Goal: Task Accomplishment & Management: Use online tool/utility

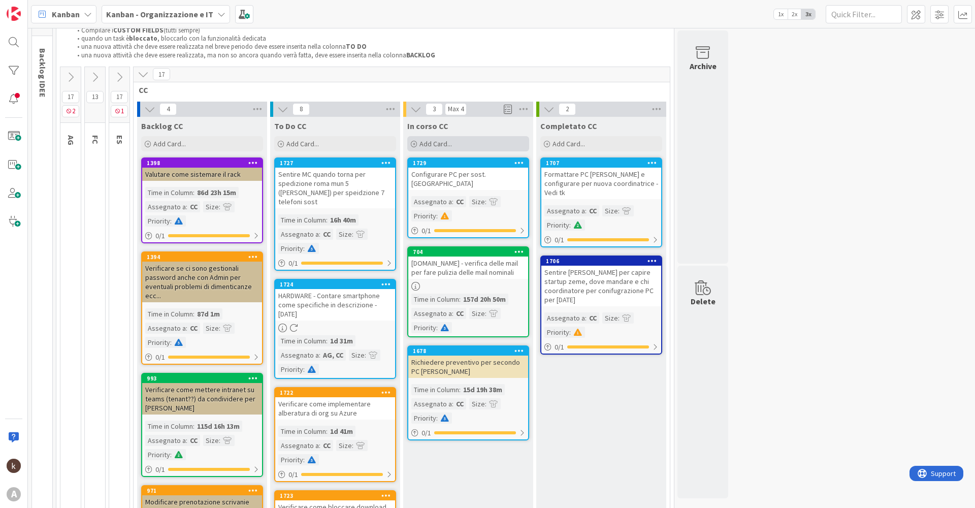
click at [430, 145] on span "Add Card..." at bounding box center [435, 143] width 32 height 9
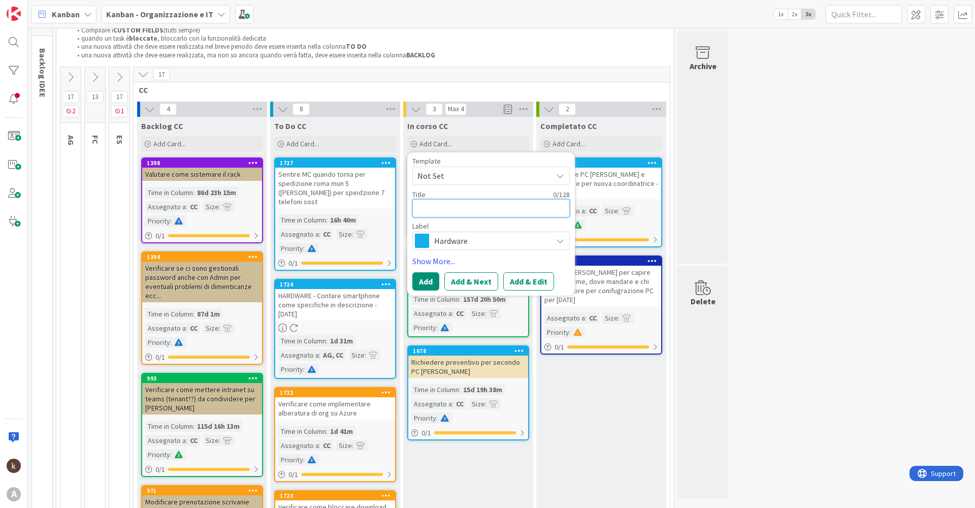
click at [468, 208] on textarea at bounding box center [490, 208] width 157 height 18
type textarea "M"
type textarea "x"
type textarea "Ma"
type textarea "x"
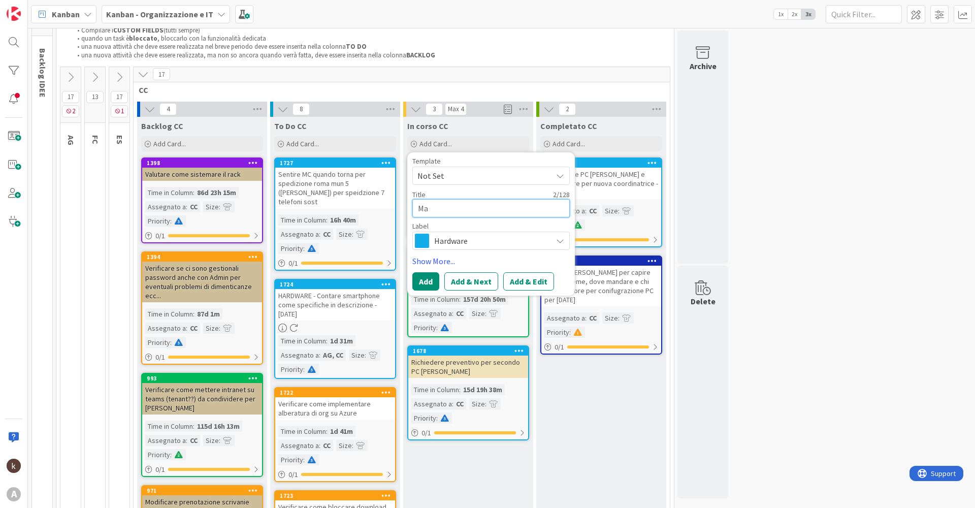
type textarea "Man"
type textarea "x"
type textarea "Mand"
type textarea "x"
type textarea "Manda"
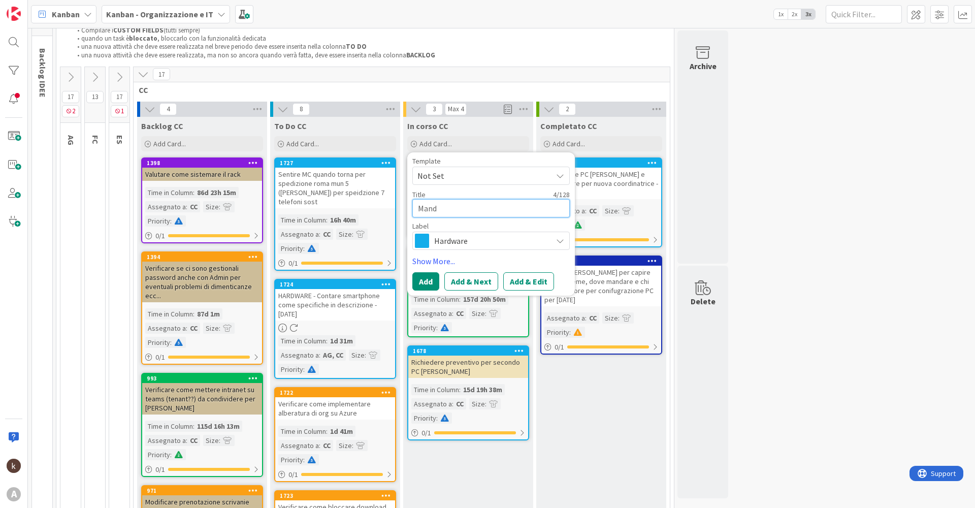
type textarea "x"
type textarea "Mandar"
type textarea "x"
type textarea "Mandare"
type textarea "x"
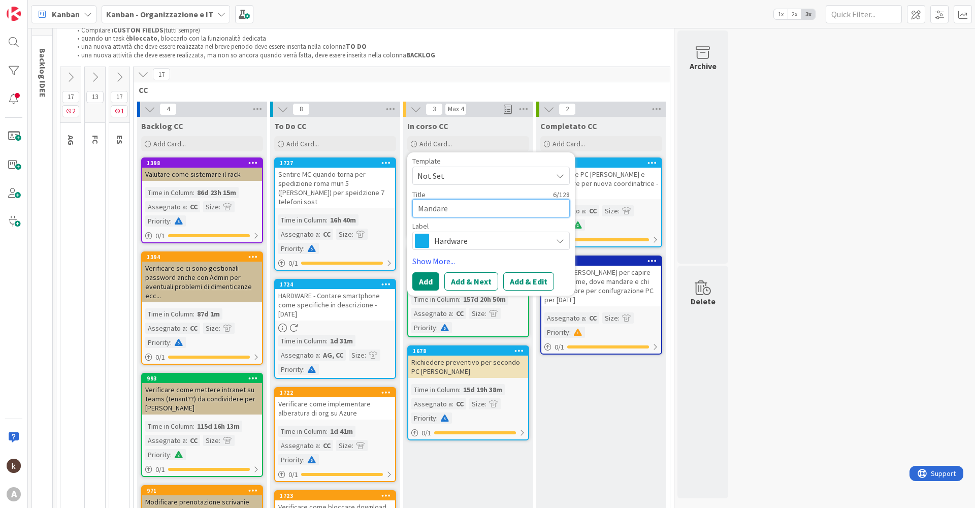
type textarea "Mandare"
type textarea "x"
type textarea "Mandare M"
type textarea "x"
type textarea "Mandare"
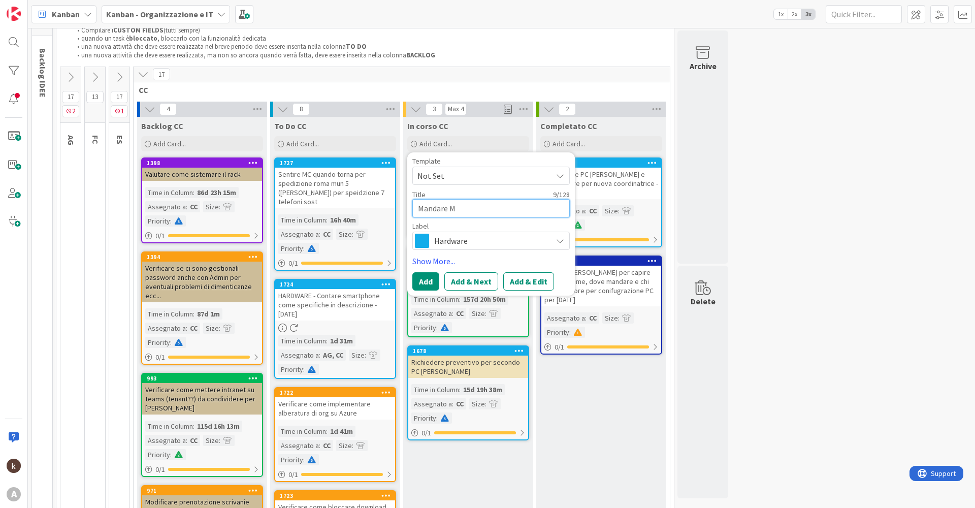
type textarea "x"
type textarea "Mandare m"
type textarea "x"
type textarea "Mandare ma"
type textarea "x"
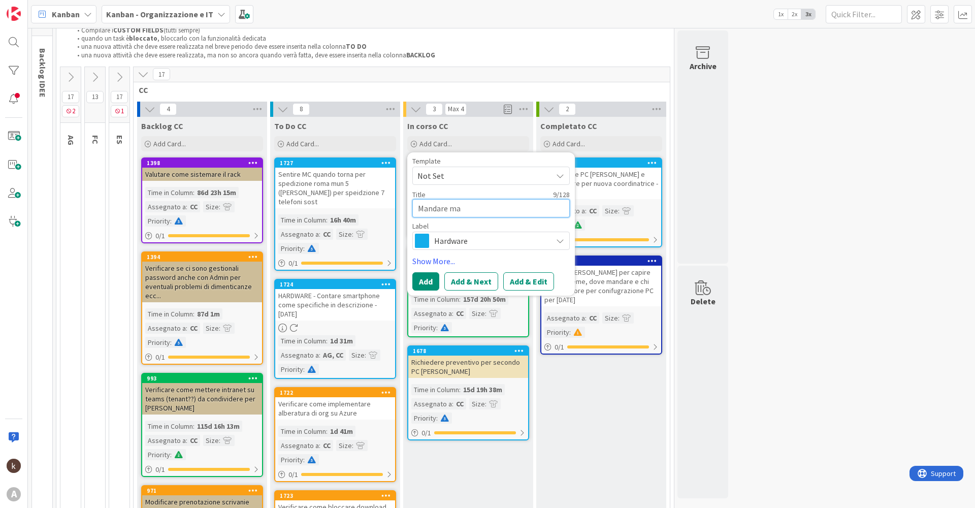
type textarea "Mandare mai"
type textarea "x"
type textarea "Mandare mail"
type textarea "x"
type textarea "Mandare mail"
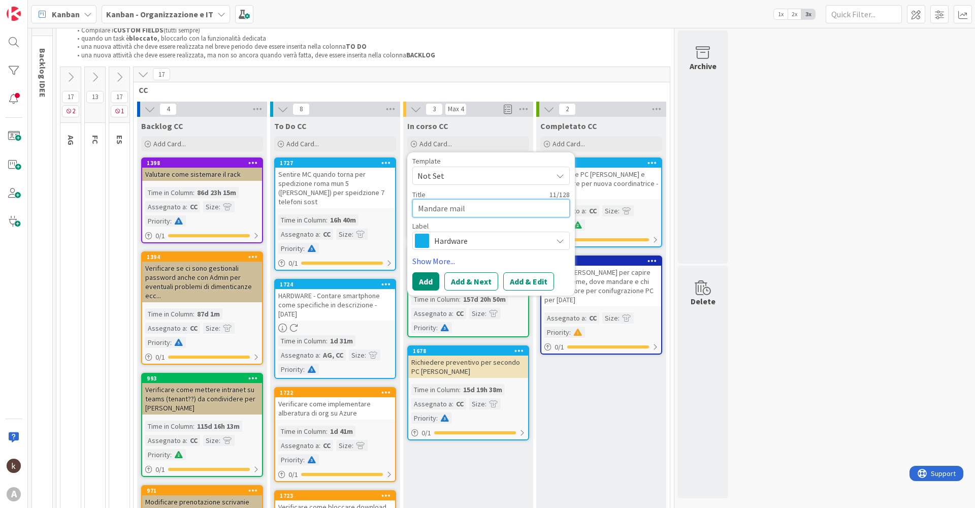
type textarea "x"
type textarea "Mandare mail s"
type textarea "x"
type textarea "Mandare mail se"
type textarea "x"
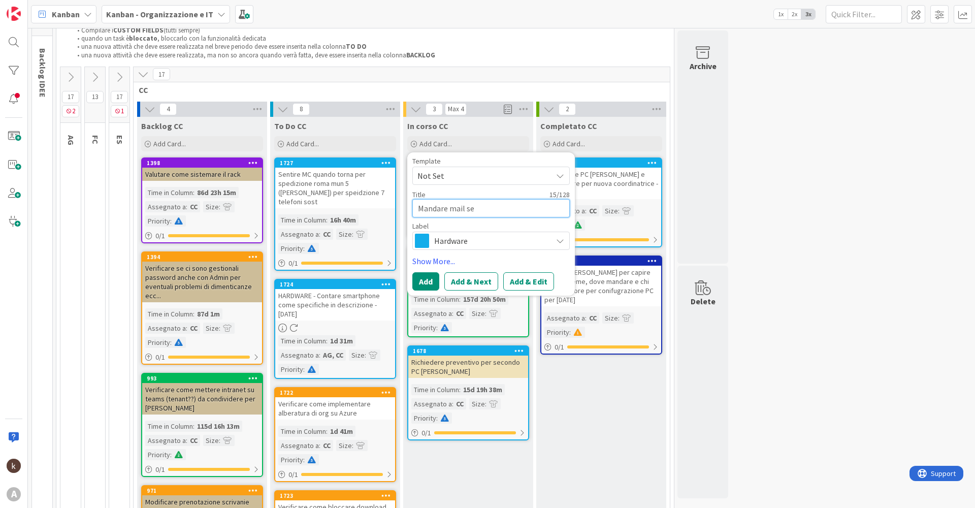
type textarea "Mandare mail s"
type textarea "x"
type textarea "Mandare mail sp"
type textarea "x"
type textarea "Mandare mail spe"
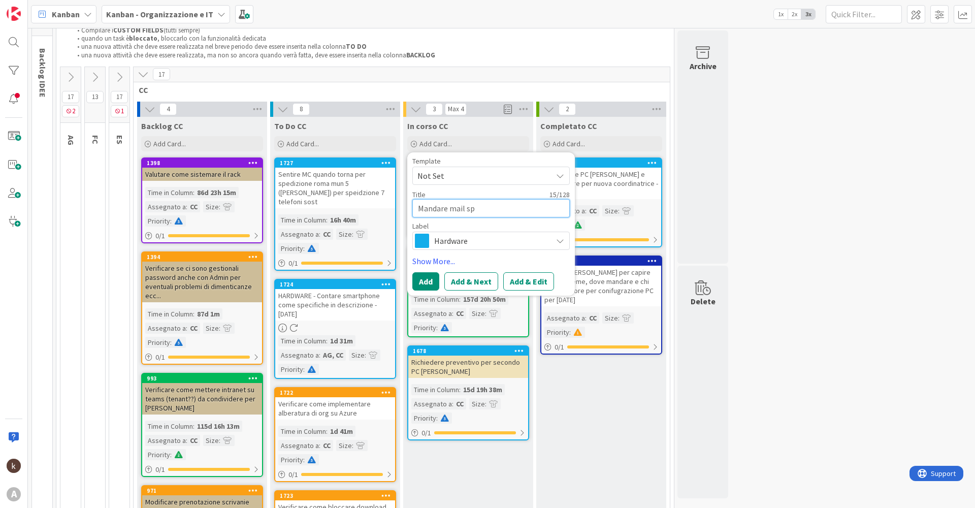
type textarea "x"
type textarea "Mandare mail sped"
type textarea "x"
type textarea "Mandare mail spedi"
type textarea "x"
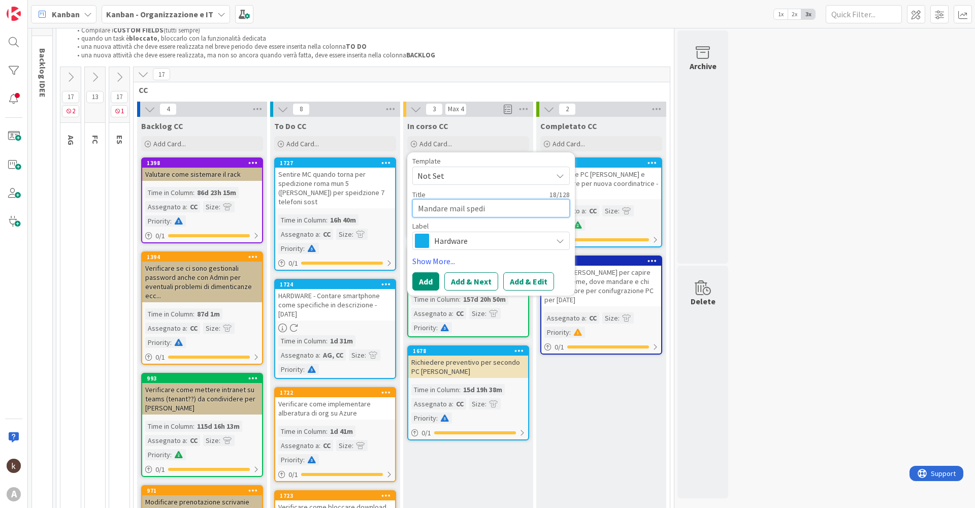
type textarea "Mandare mail spediz"
type textarea "x"
type textarea "Mandare mail spedizi"
type textarea "x"
type textarea "Mandare mail spedizio"
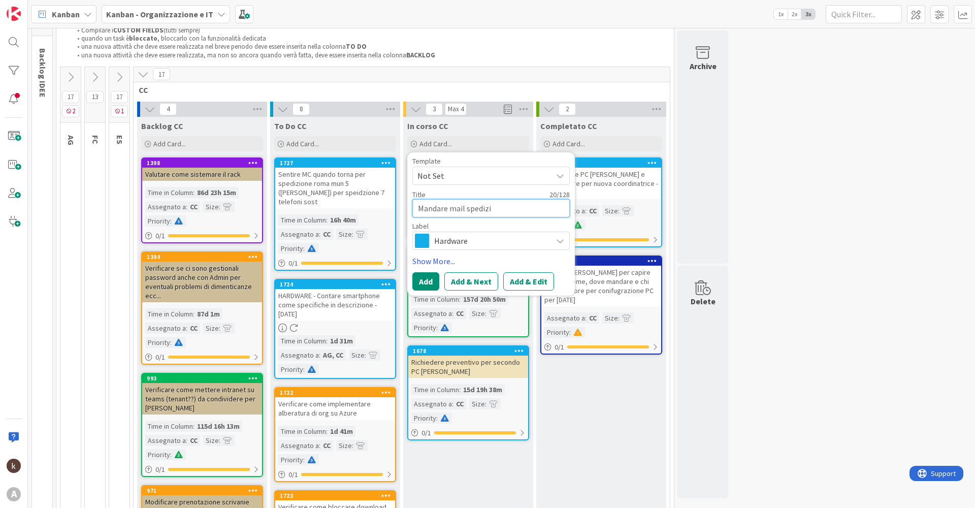
type textarea "x"
type textarea "Mandare mail spedizion"
type textarea "x"
type textarea "Mandare mail spedizioni"
type textarea "x"
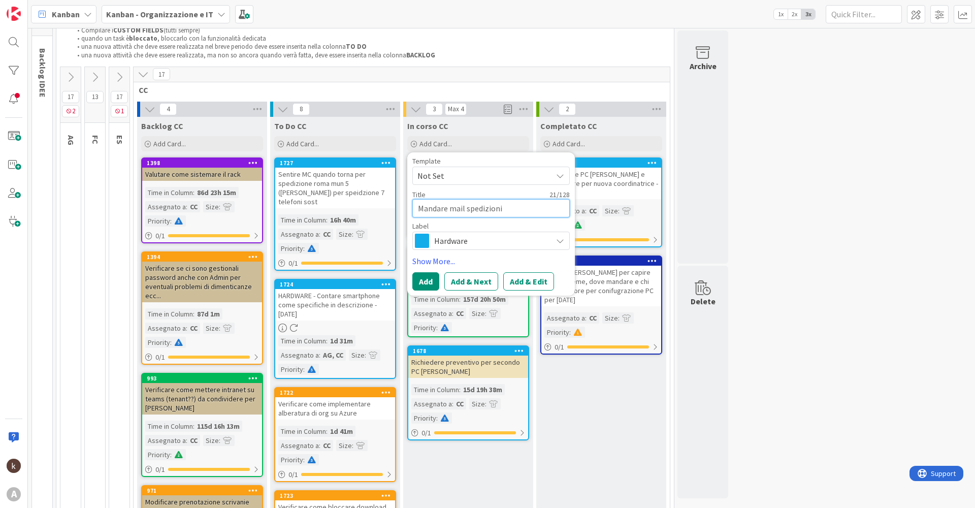
type textarea "Mandare mail spedizioni"
type textarea "x"
type textarea "Mandare mail spedizioni P"
type textarea "x"
type textarea "Mandare mail spedizioni Pe"
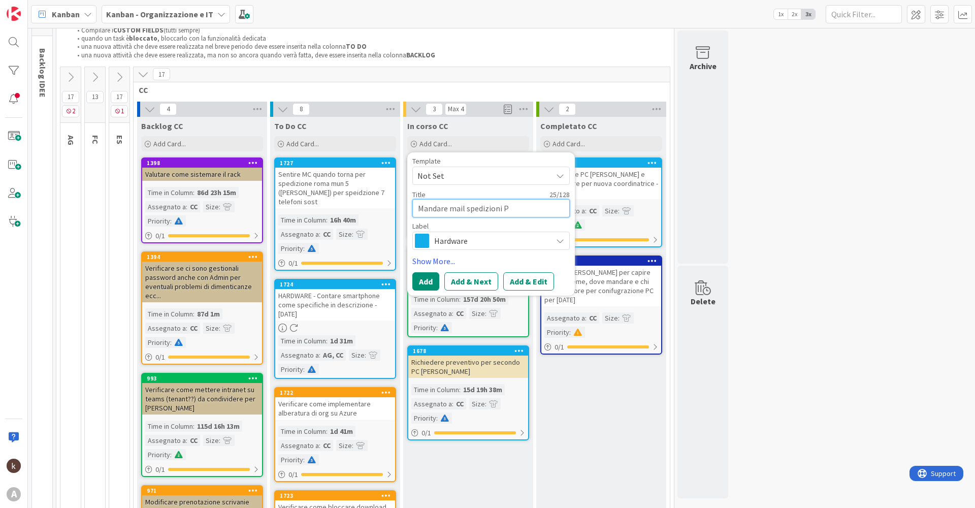
type textarea "x"
type textarea "Mandare mail spedizioni Pe"
type textarea "x"
type textarea "Mandare mail spedizioni Pe"
type textarea "x"
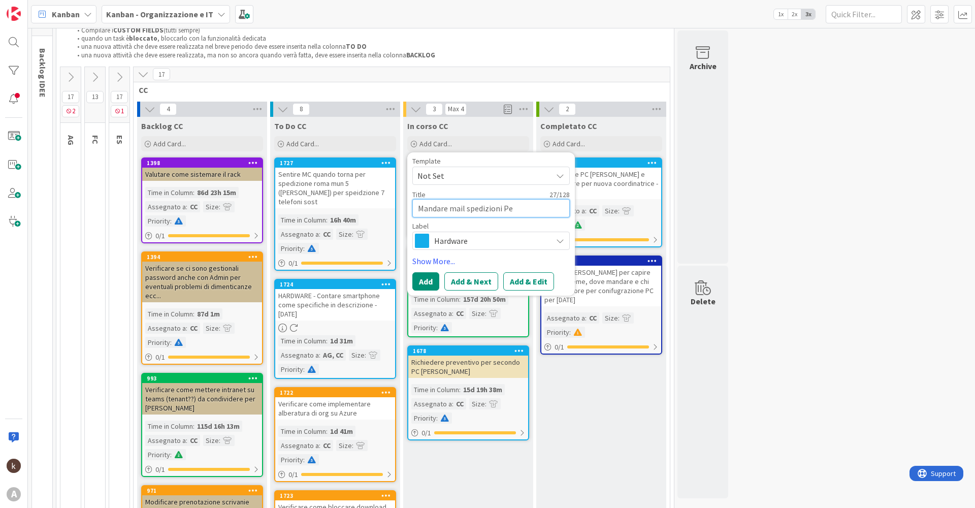
type textarea "Mandare mail spedizioni Per"
type textarea "x"
type textarea "Mandare mail spedizioni Pe"
type textarea "x"
type textarea "Mandare mail spedizioni P"
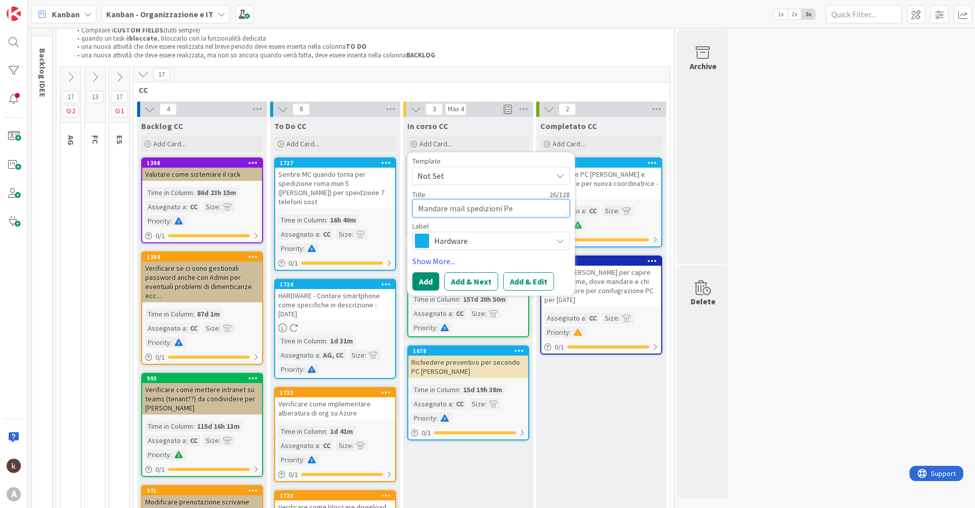
type textarea "x"
type textarea "Mandare mail spedizioni"
type textarea "x"
type textarea "Mandare mail spedizioni p"
type textarea "x"
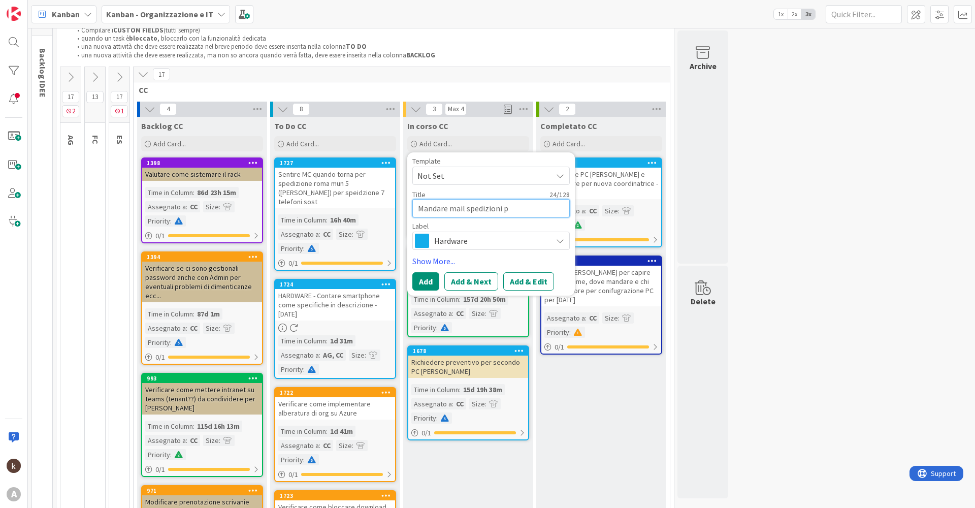
type textarea "Mandare mail spedizioni pe"
type textarea "x"
type textarea "Mandare mail spedizioni per"
type textarea "x"
type textarea "Mandare mail spedizioni per"
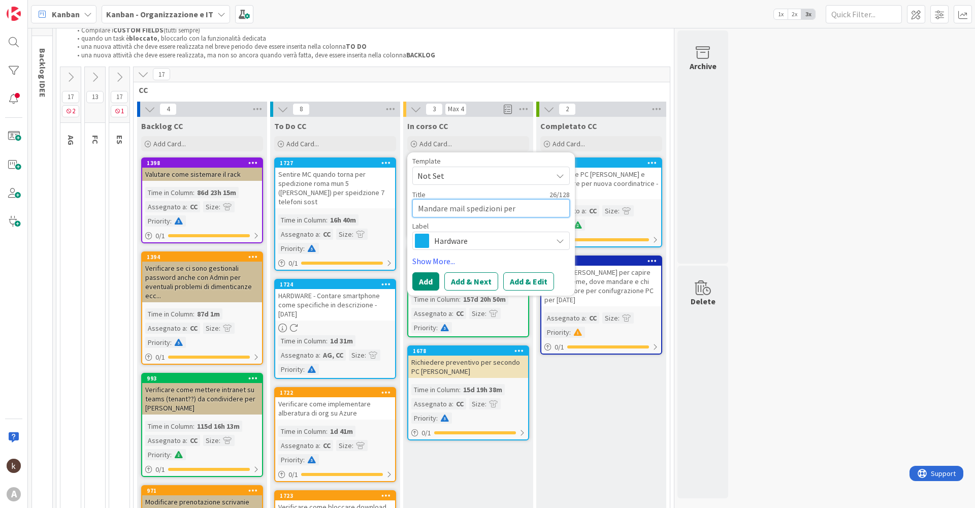
type textarea "x"
type textarea "Mandare mail spedizioni per m"
type textarea "x"
type textarea "Mandare mail spedizioni per ma"
type textarea "x"
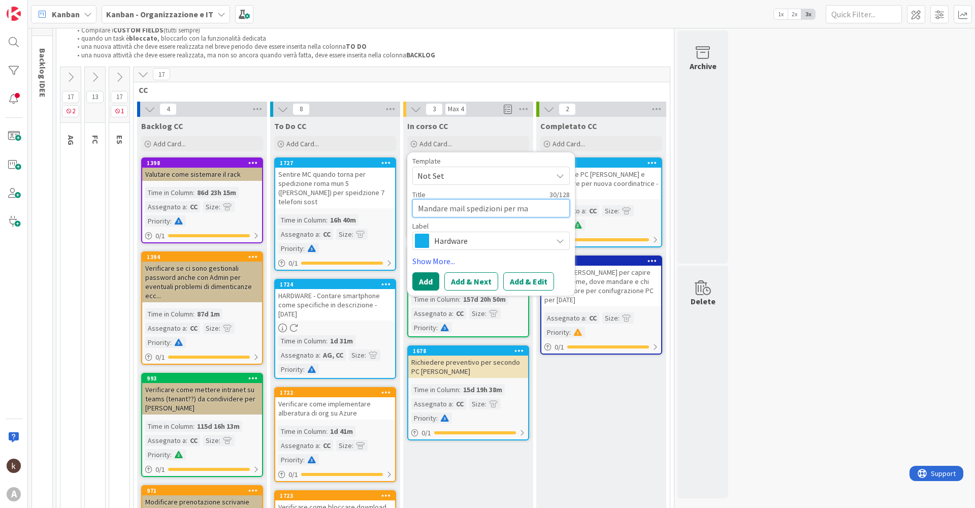
type textarea "Mandare mail spedizioni per mat"
type textarea "x"
type textarea "Mandare mail spedizioni per mate"
type textarea "x"
type textarea "Mandare mail spedizioni per mater"
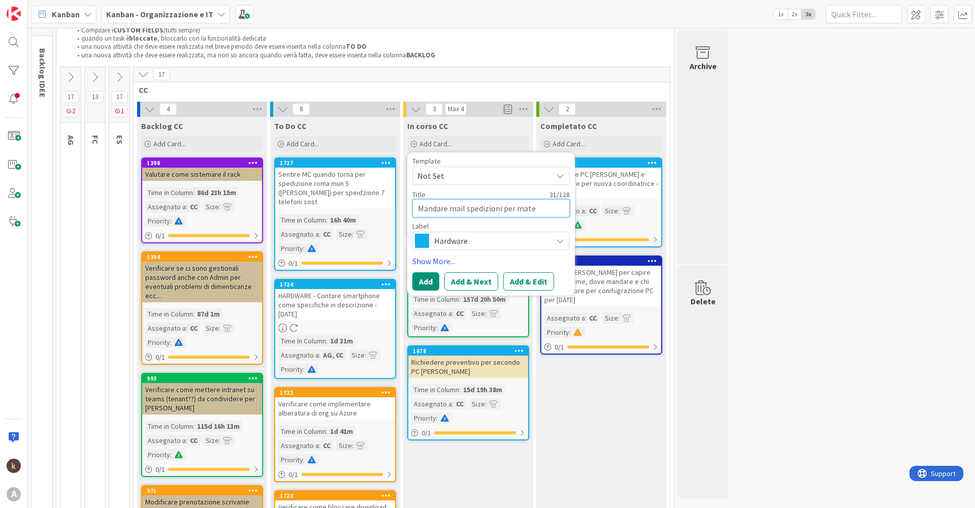
type textarea "x"
type textarea "Mandare mail spedizioni per materi"
type textarea "x"
type textarea "Mandare mail spedizioni per materia"
type textarea "x"
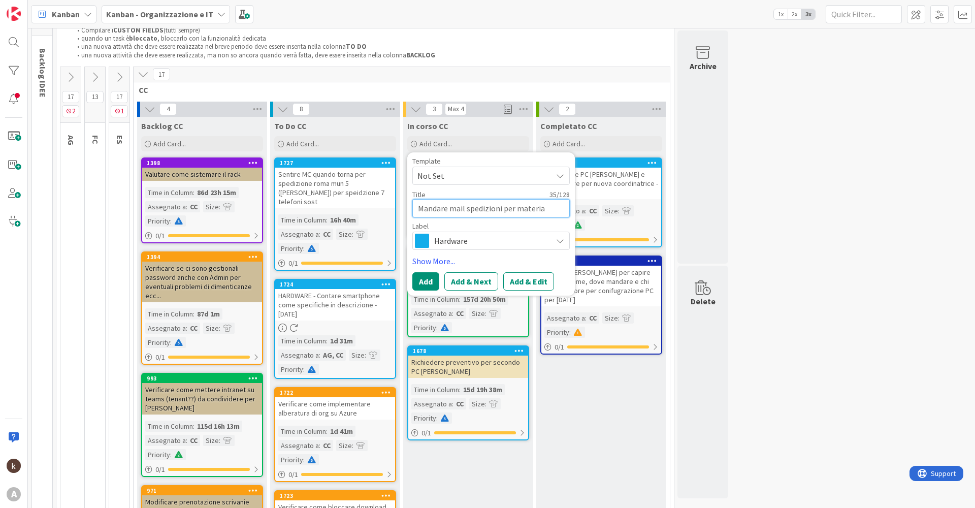
type textarea "Mandare mail spedizioni per material"
type textarea "x"
type textarea "Mandare mail spedizioni per materiale"
type textarea "x"
type textarea "Mandare mail spedizioni per materiale"
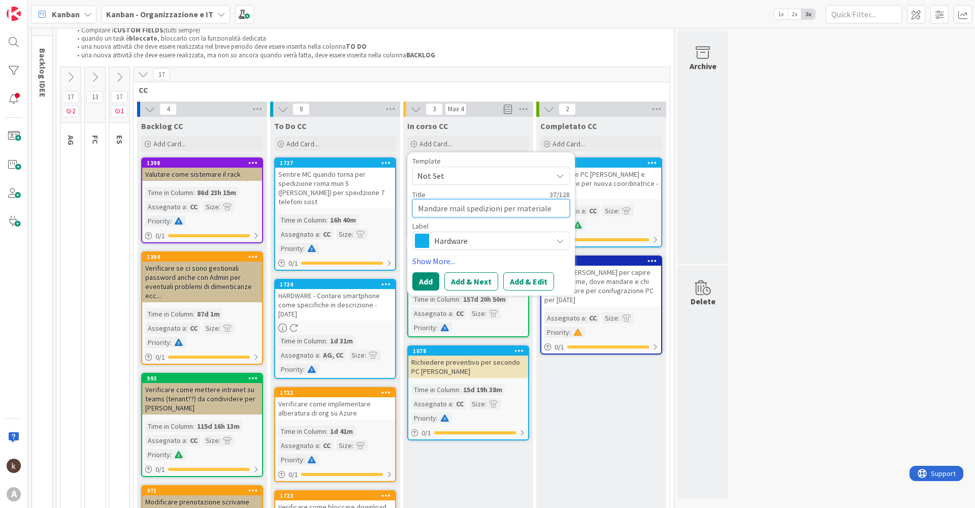
type textarea "x"
type textarea "Mandare mail spedizioni per materiale"
type textarea "x"
type textarea "Mandare mail spedizioni per material"
type textarea "x"
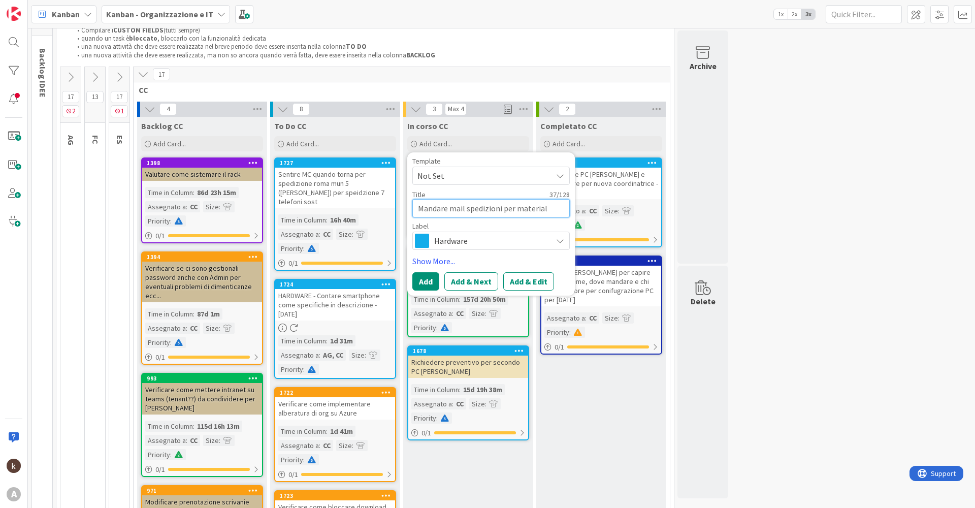
type textarea "Mandare mail spedizioni per materia"
type textarea "x"
type textarea "Mandare mail spedizioni per materi"
type textarea "x"
type textarea "Mandare mail spedizioni per mater"
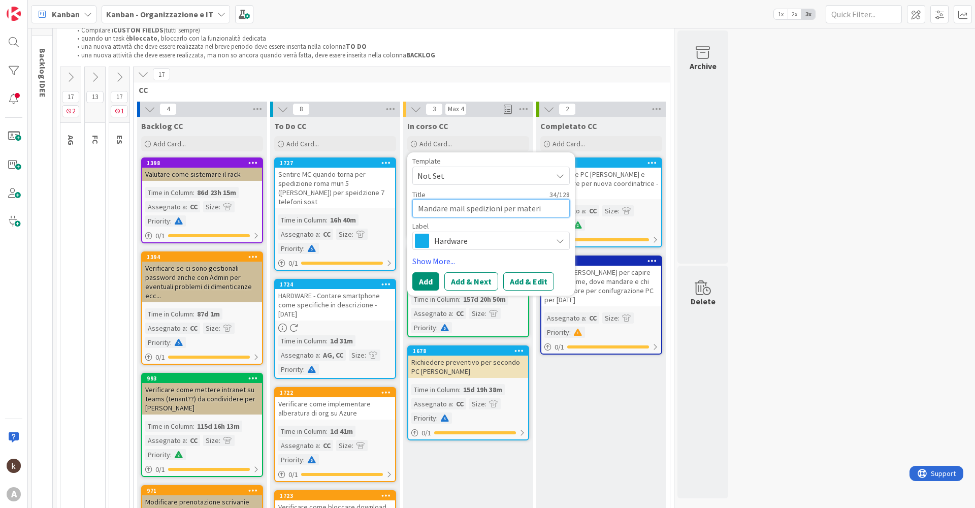
type textarea "x"
type textarea "Mandare mail spedizioni per mate"
type textarea "x"
type textarea "Mandare mail spedizioni per mat"
type textarea "x"
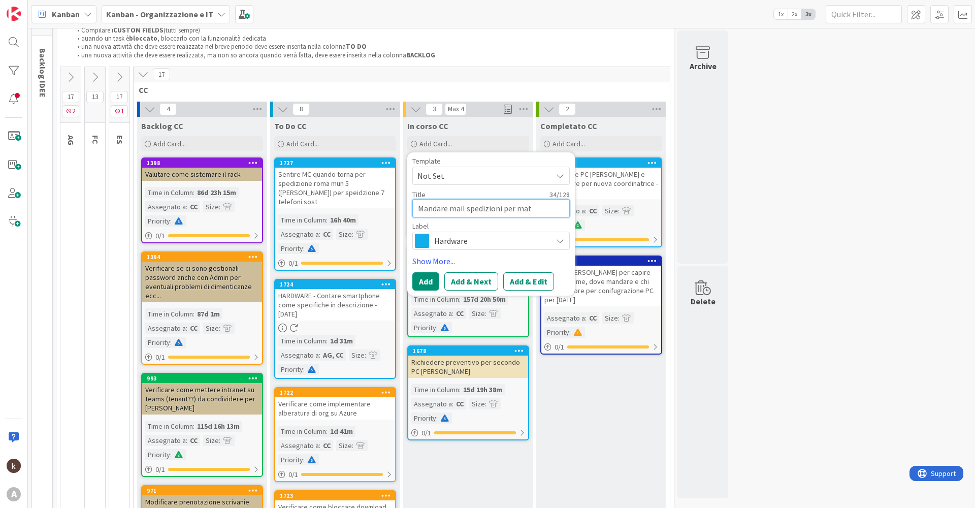
type textarea "Mandare mail spedizioni per ma"
type textarea "x"
type textarea "Mandare mail spedizioni per m"
type textarea "x"
type textarea "Mandare mail spedizioni per"
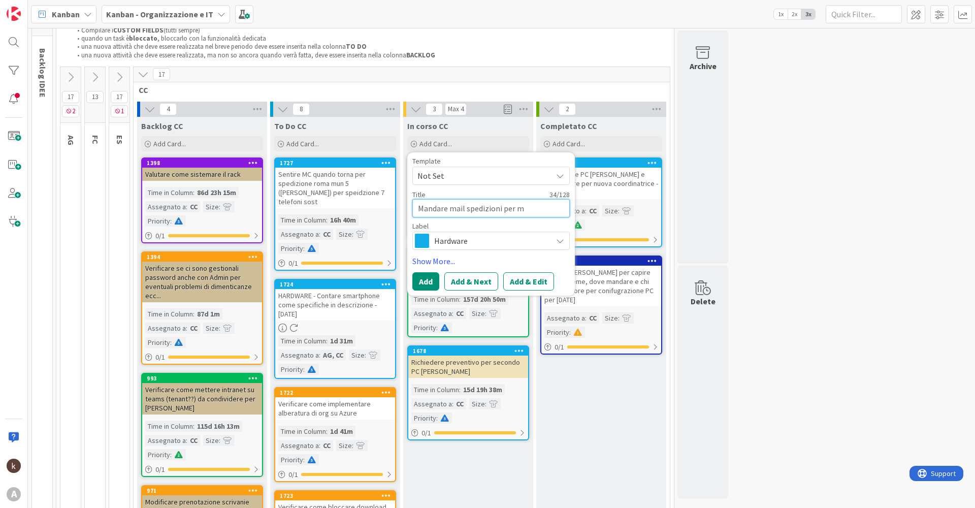
type textarea "x"
type textarea "Mandare mail spedizioni per"
type textarea "x"
type textarea "Mandare mail spedizioni pe"
type textarea "x"
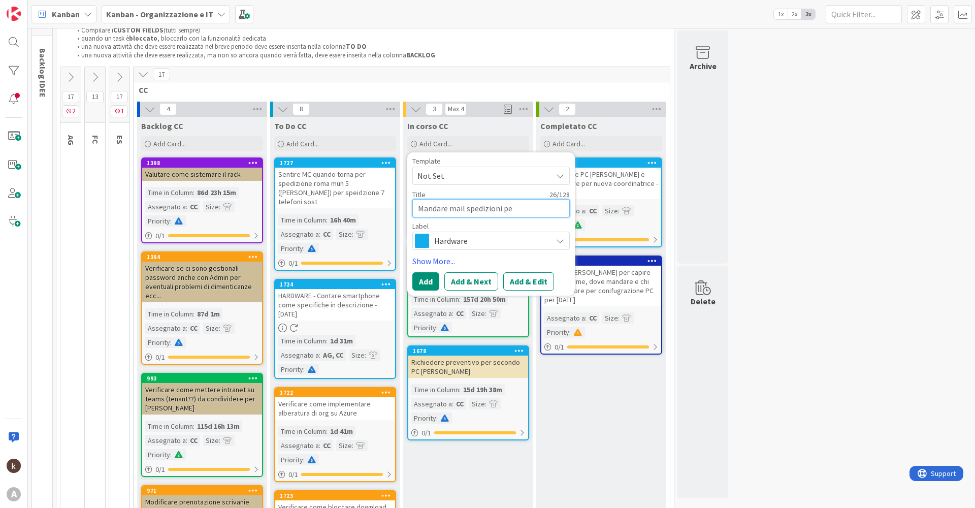
type textarea "Mandare mail spedizioni p"
type textarea "x"
type textarea "Mandare mail spedizioni"
type textarea "x"
type textarea "Mandare mail spedizioni 2"
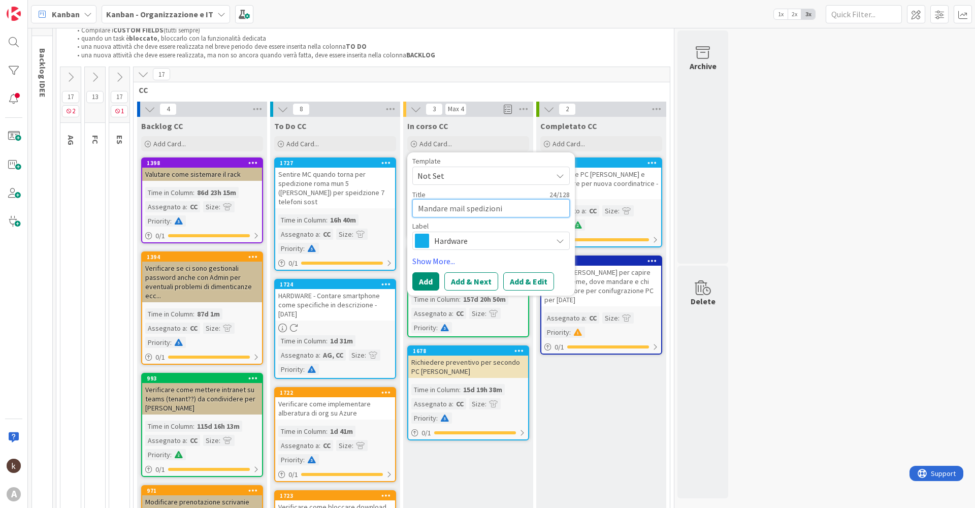
type textarea "x"
type textarea "Mandare mail spedizioni 25"
type textarea "x"
type textarea "Mandare mail spedizioni 25/"
type textarea "x"
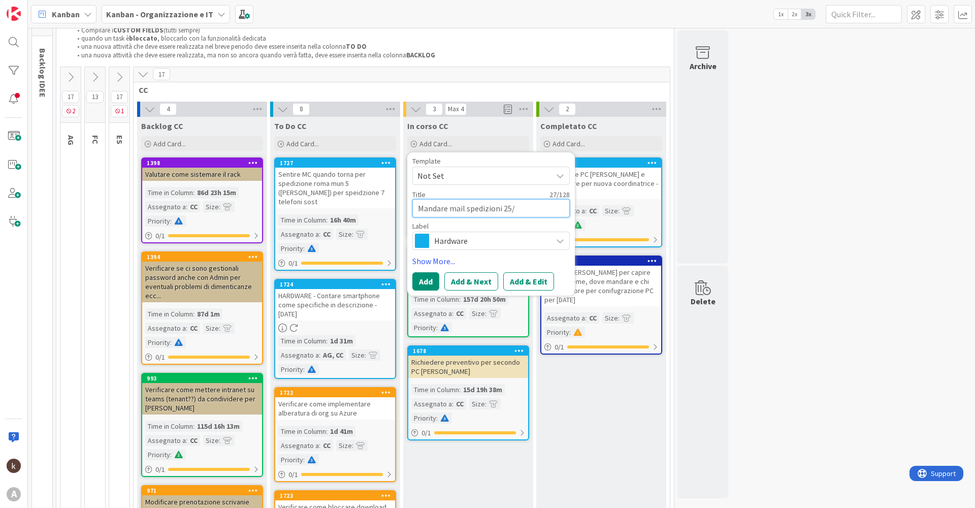
type textarea "Mandare mail spedizioni 25/0"
type textarea "x"
type textarea "Mandare mail spedizioni 25/08"
type textarea "x"
type textarea "Mandare mail spedizioni 25/08"
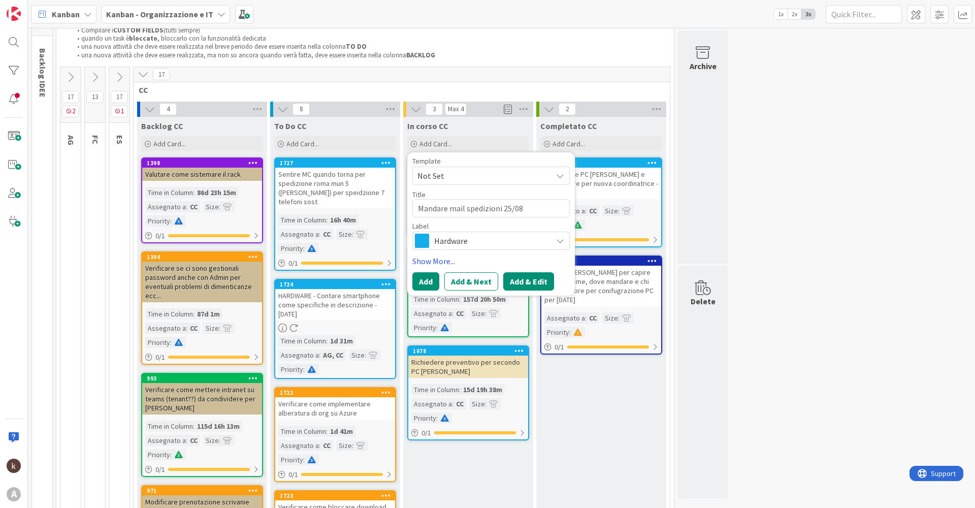
click at [529, 279] on button "Add & Edit" at bounding box center [528, 281] width 51 height 18
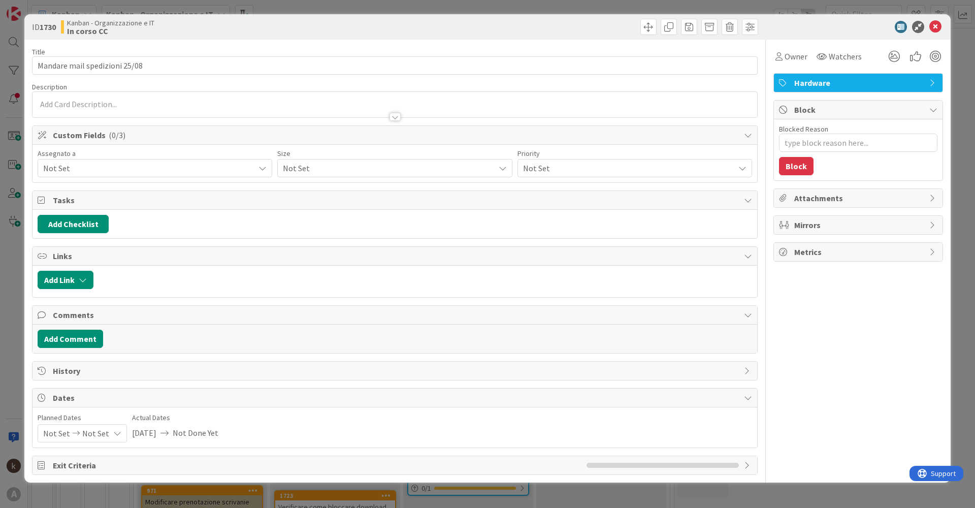
click at [221, 165] on span "Not Set" at bounding box center [148, 168] width 211 height 12
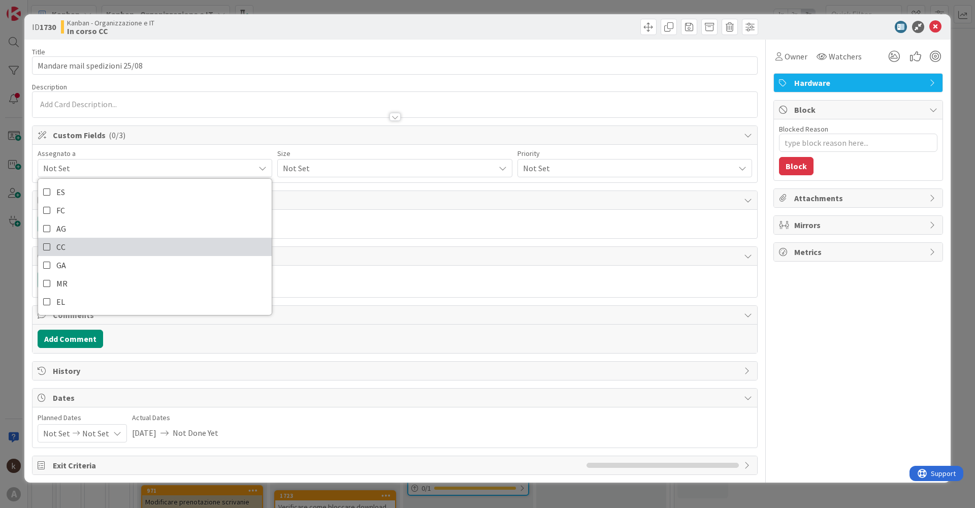
click at [155, 243] on link "CC" at bounding box center [155, 247] width 234 height 18
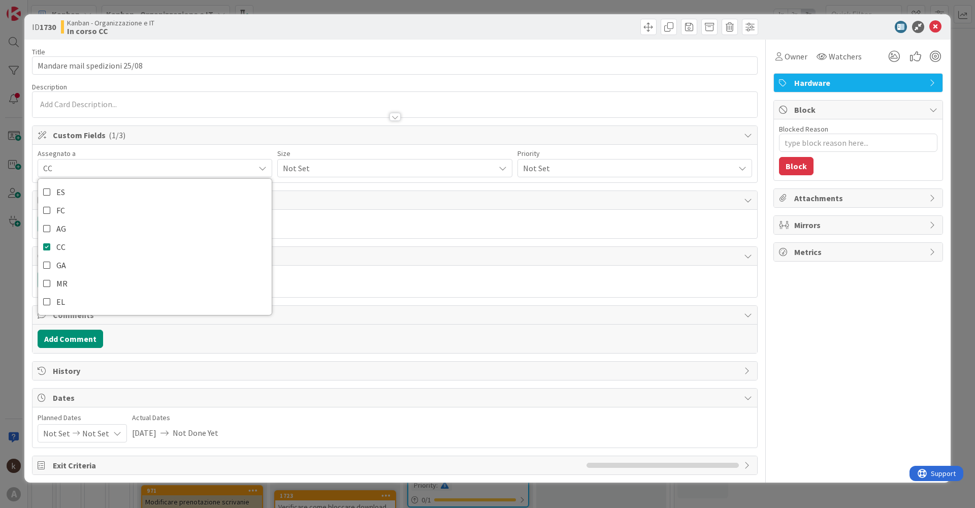
click at [321, 176] on div "Not Set" at bounding box center [394, 168] width 235 height 18
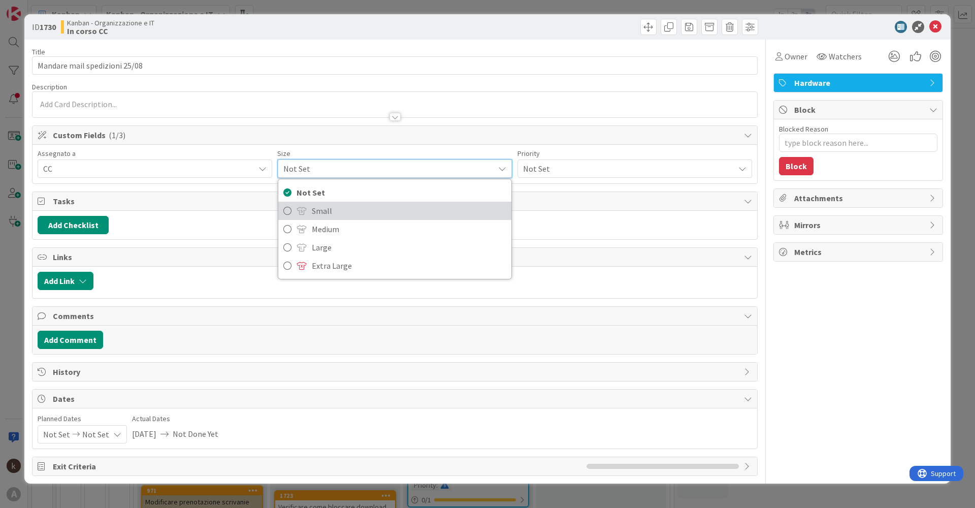
click at [325, 213] on span "Small" at bounding box center [409, 210] width 194 height 15
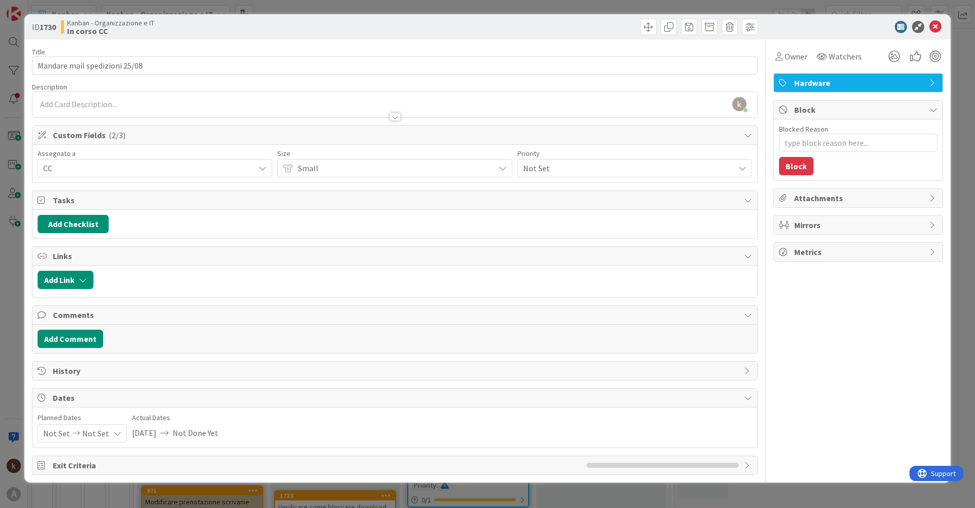
click at [546, 172] on span "Not Set" at bounding box center [626, 168] width 206 height 14
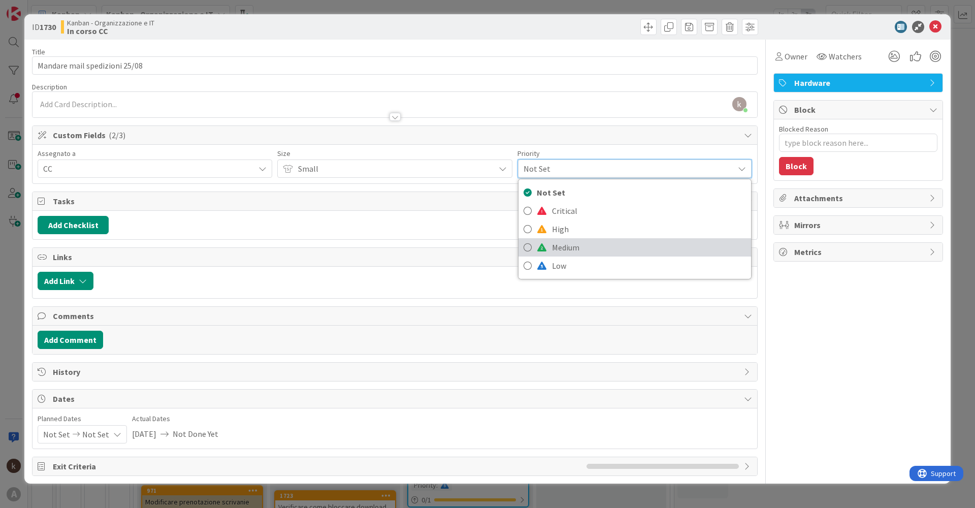
click at [562, 243] on span "Medium" at bounding box center [649, 247] width 194 height 15
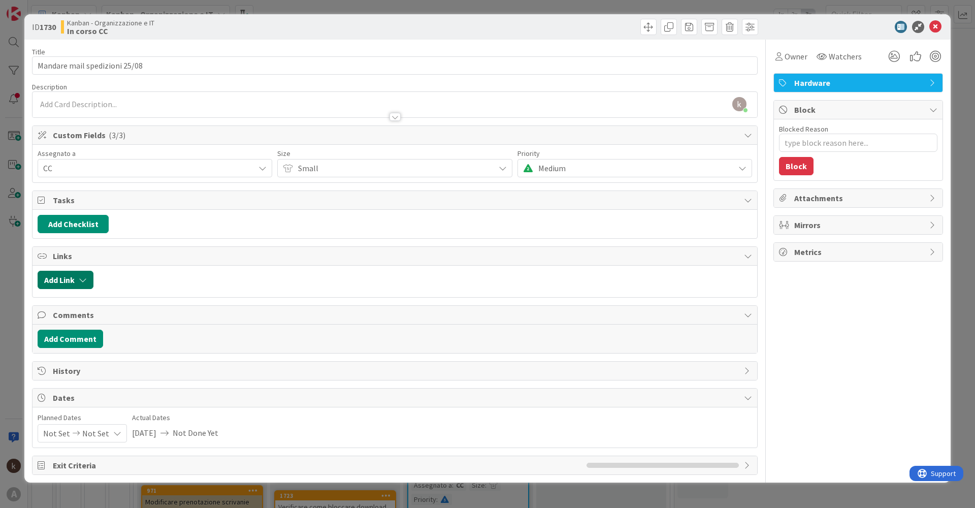
click at [69, 279] on button "Add Link" at bounding box center [66, 280] width 56 height 18
click at [127, 346] on span "Current Board" at bounding box center [105, 343] width 114 height 14
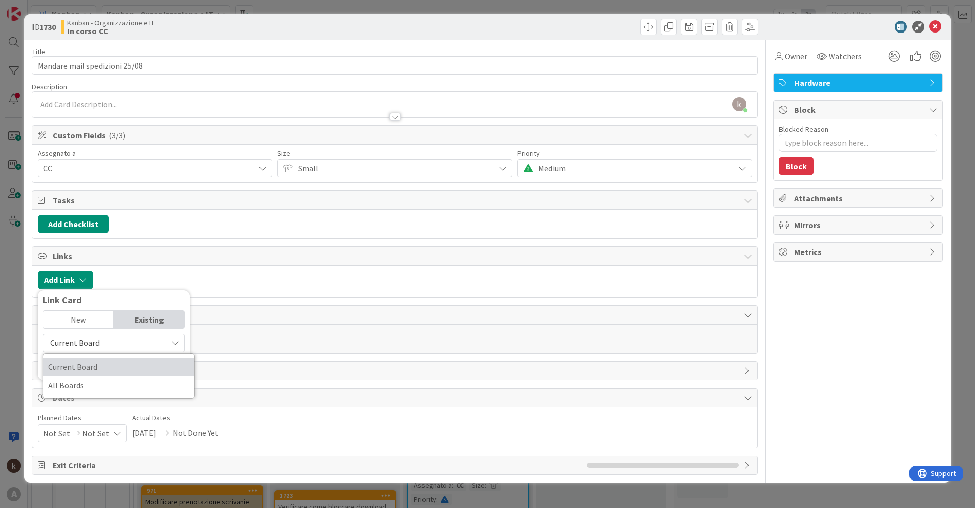
click at [122, 370] on span "Current Board" at bounding box center [118, 366] width 141 height 15
click at [116, 364] on input "text" at bounding box center [114, 366] width 142 height 18
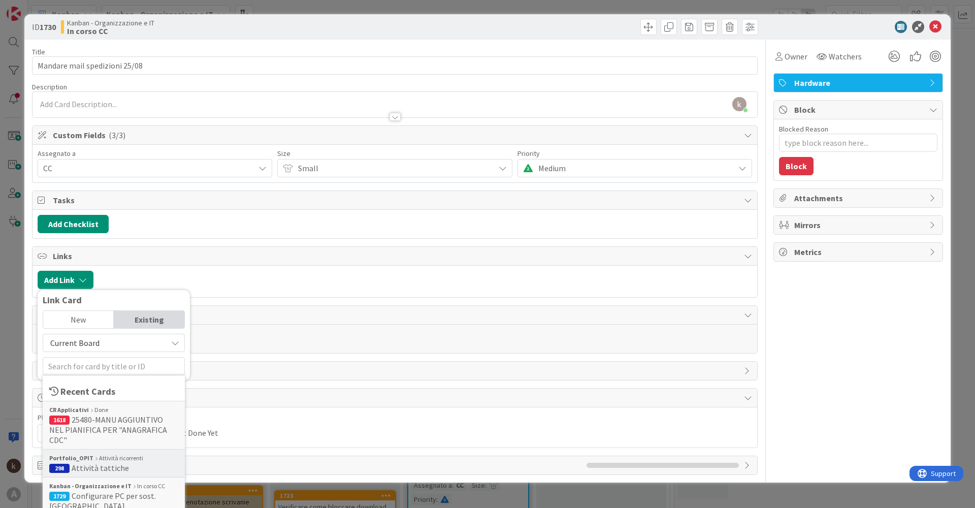
click at [126, 453] on div "Portfolio_OPIT Attività ricorrenti" at bounding box center [113, 457] width 129 height 9
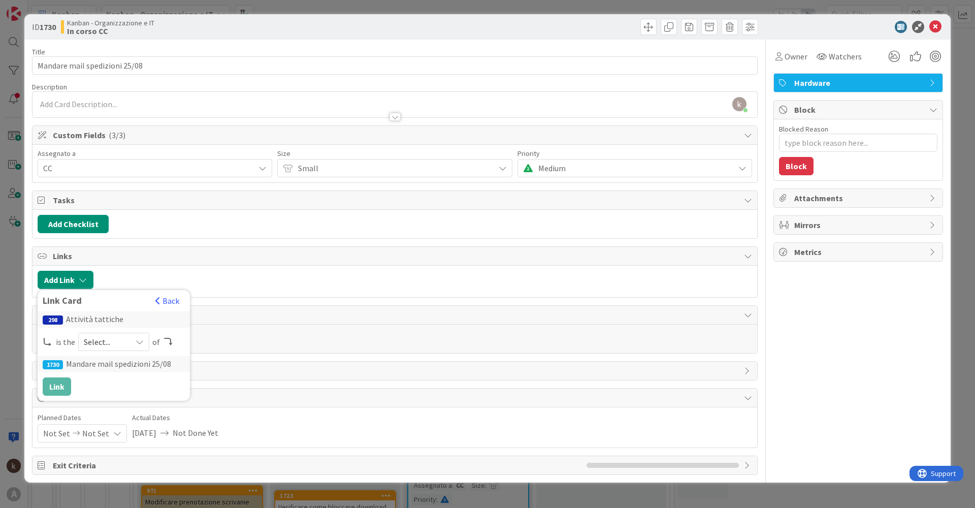
click at [86, 343] on span "Select..." at bounding box center [105, 342] width 43 height 14
click at [95, 364] on link "parent" at bounding box center [154, 365] width 151 height 18
click at [53, 385] on button "Link" at bounding box center [57, 386] width 28 height 18
type textarea "x"
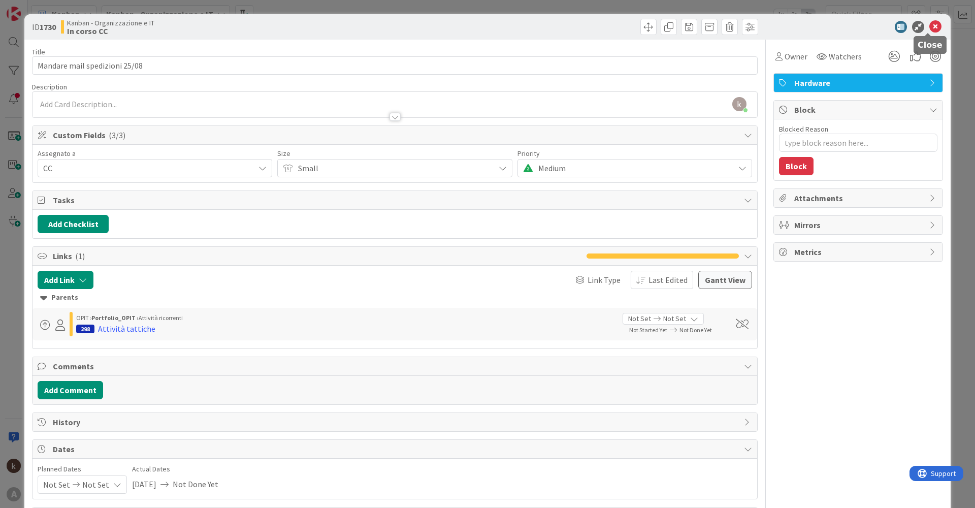
click at [929, 27] on icon at bounding box center [935, 27] width 12 height 12
